Goal: Task Accomplishment & Management: Manage account settings

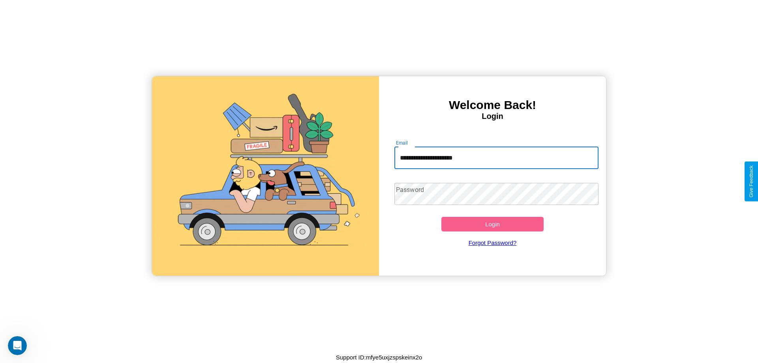
type input "**********"
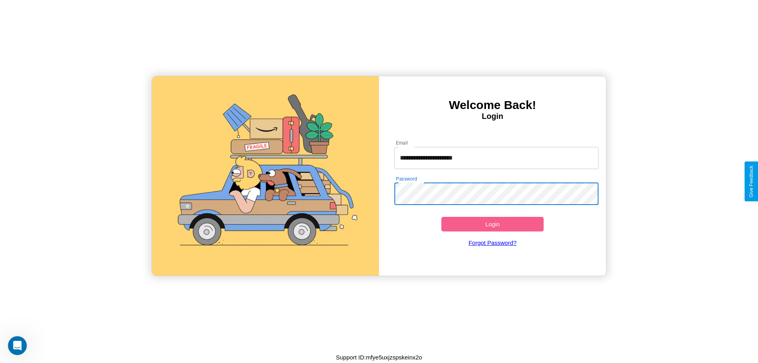
click at [492, 224] on button "Login" at bounding box center [492, 224] width 102 height 15
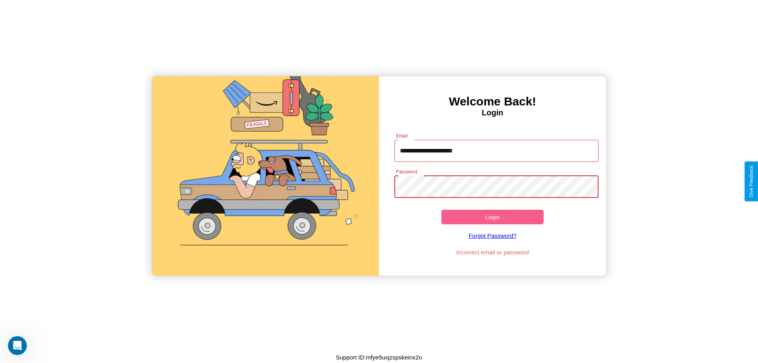
click at [492, 217] on button "Login" at bounding box center [492, 217] width 102 height 15
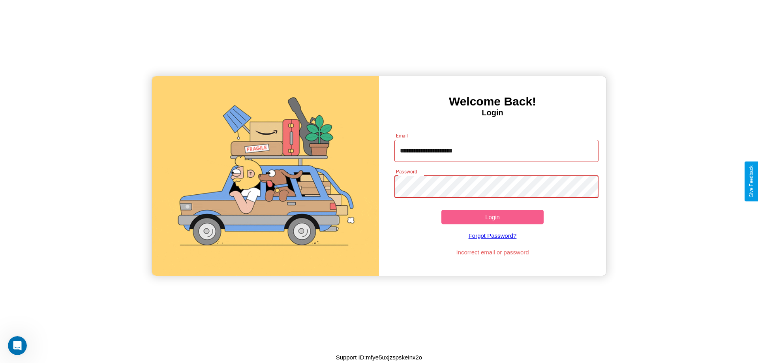
click at [492, 217] on button "Login" at bounding box center [492, 217] width 102 height 15
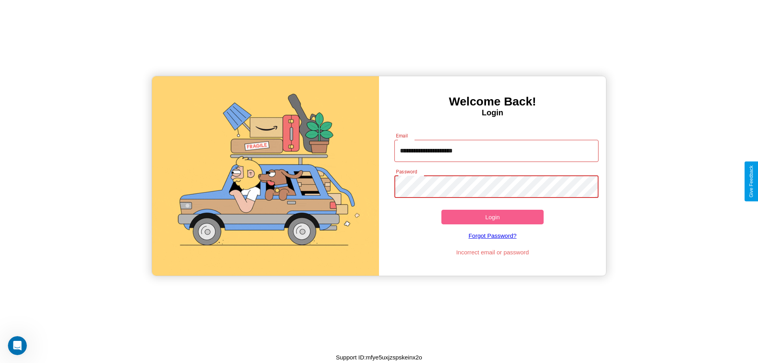
click at [492, 217] on button "Login" at bounding box center [492, 217] width 102 height 15
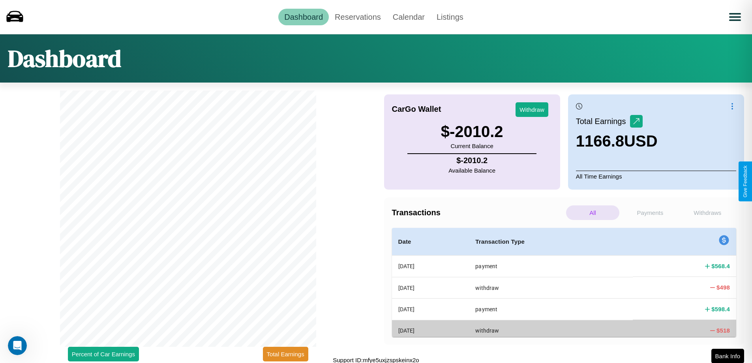
scroll to position [2, 0]
